Goal: Find specific page/section: Find specific page/section

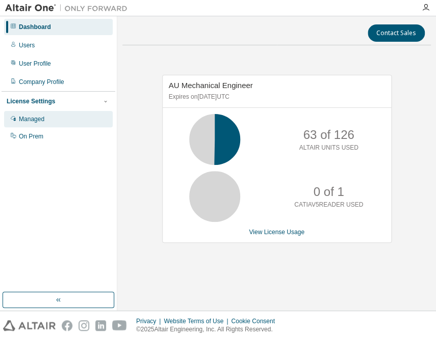
click at [37, 120] on div "Managed" at bounding box center [31, 119] width 25 height 8
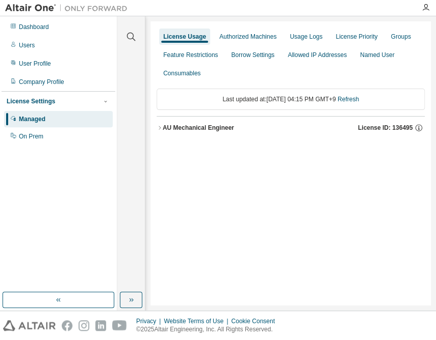
click at [174, 124] on div "AU Mechanical Engineer" at bounding box center [198, 128] width 71 height 8
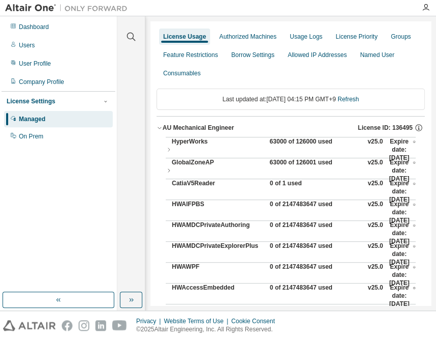
click at [320, 139] on div "63000 of 126000 used" at bounding box center [315, 150] width 92 height 24
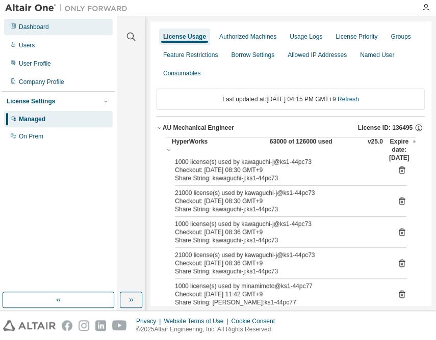
click at [38, 27] on div "Dashboard" at bounding box center [34, 27] width 30 height 8
